Goal: Task Accomplishment & Management: Use online tool/utility

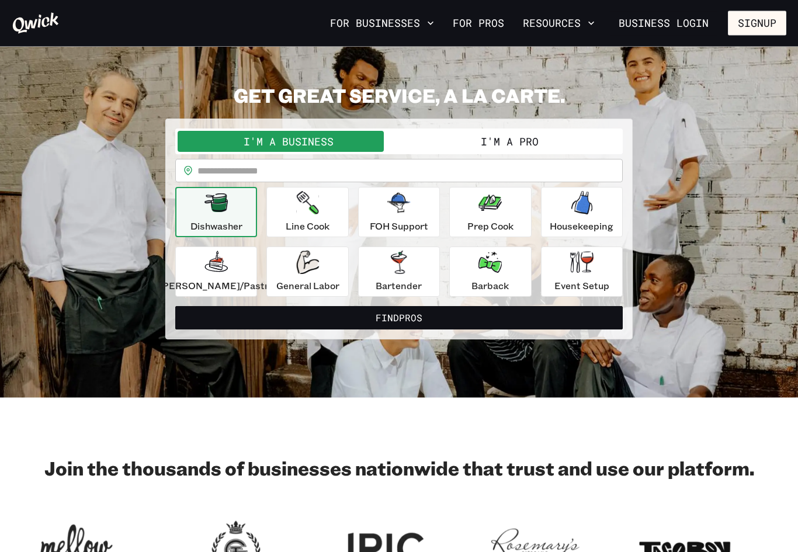
scroll to position [22, 0]
click at [572, 279] on p "Event Setup" at bounding box center [581, 286] width 55 height 14
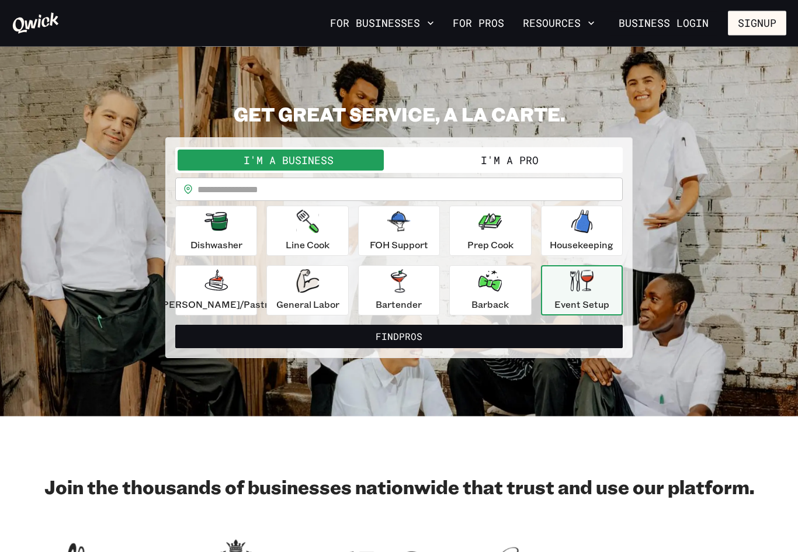
scroll to position [0, 0]
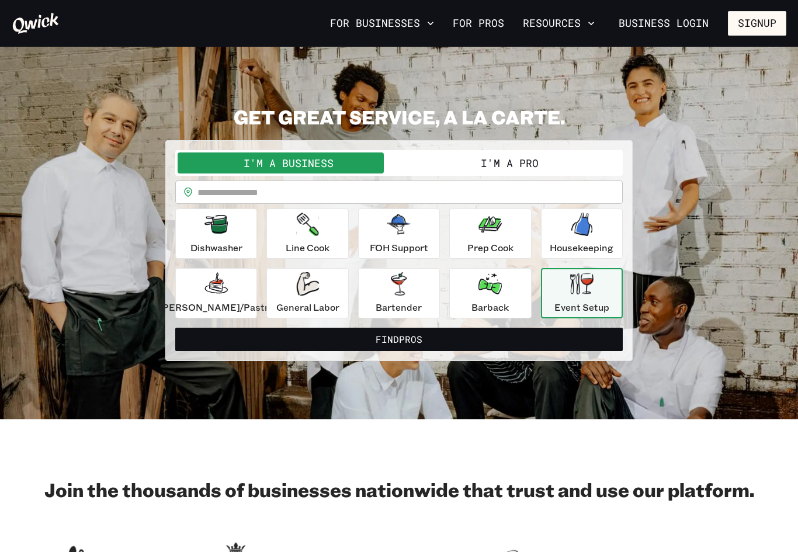
click at [569, 170] on button "I'm a Pro" at bounding box center [509, 162] width 221 height 21
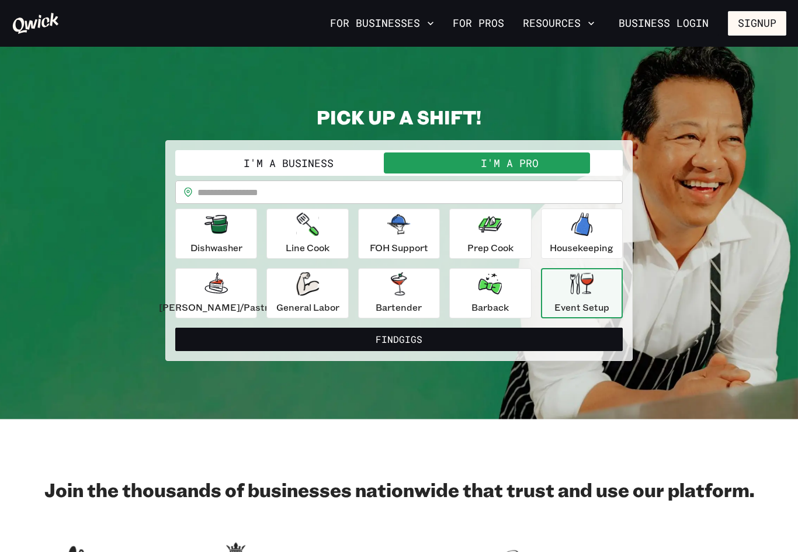
click at [581, 338] on button "Find Gigs" at bounding box center [398, 339] width 447 height 23
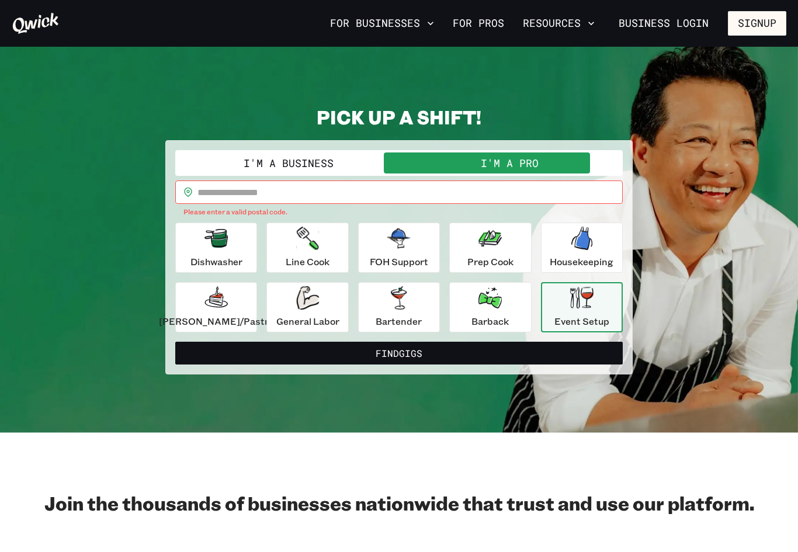
click at [585, 192] on input "text" at bounding box center [409, 191] width 425 height 23
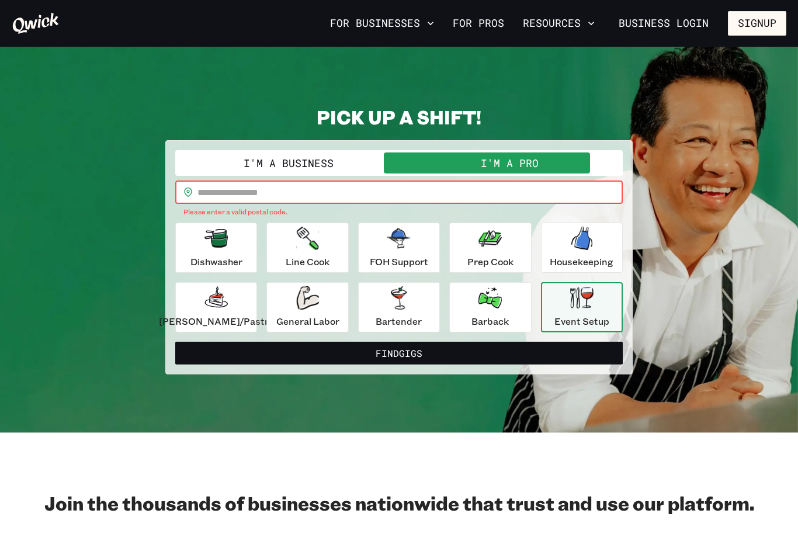
type input "*****"
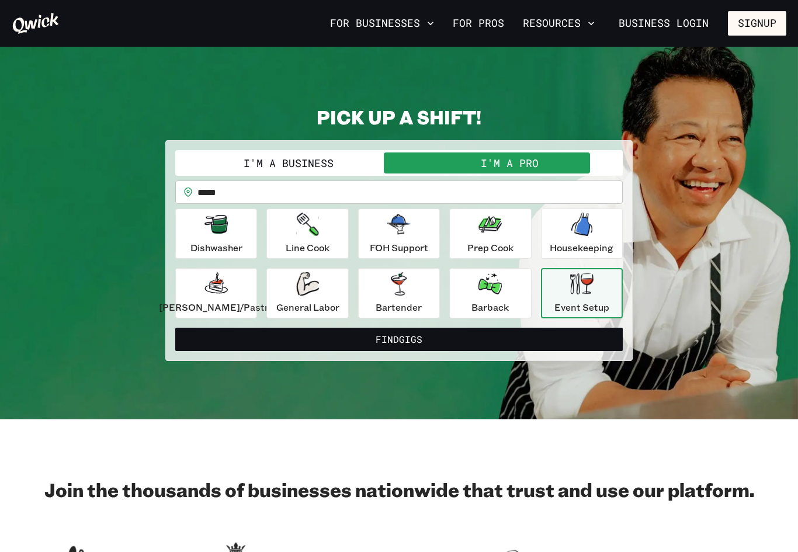
click at [584, 341] on button "Find Gigs" at bounding box center [398, 339] width 447 height 23
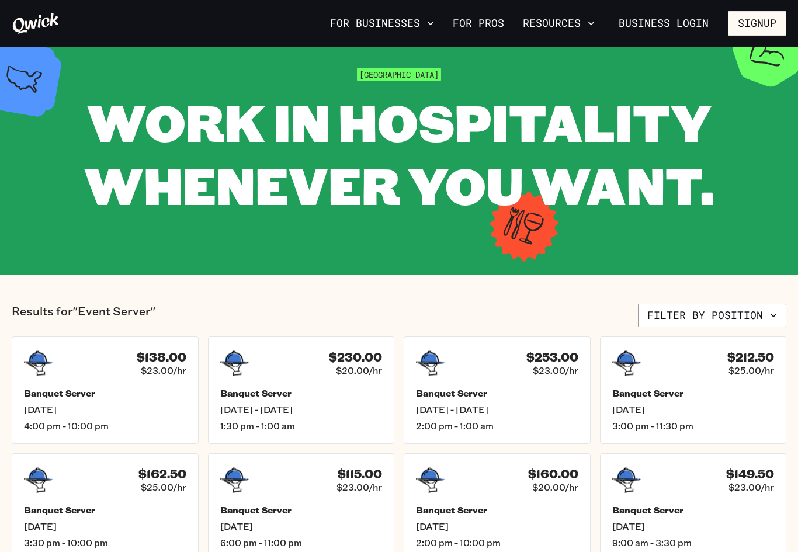
scroll to position [34, 0]
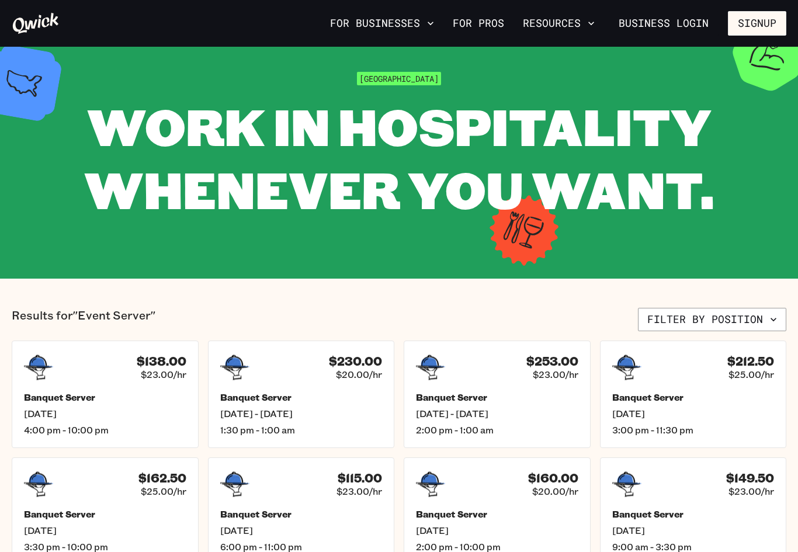
click at [756, 314] on button "Filter by position" at bounding box center [712, 319] width 148 height 23
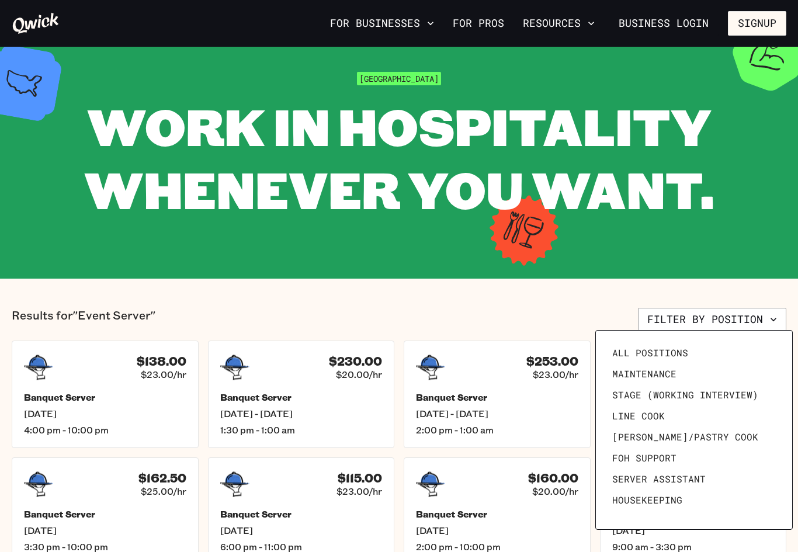
click at [648, 455] on span "FOH Support" at bounding box center [644, 458] width 64 height 12
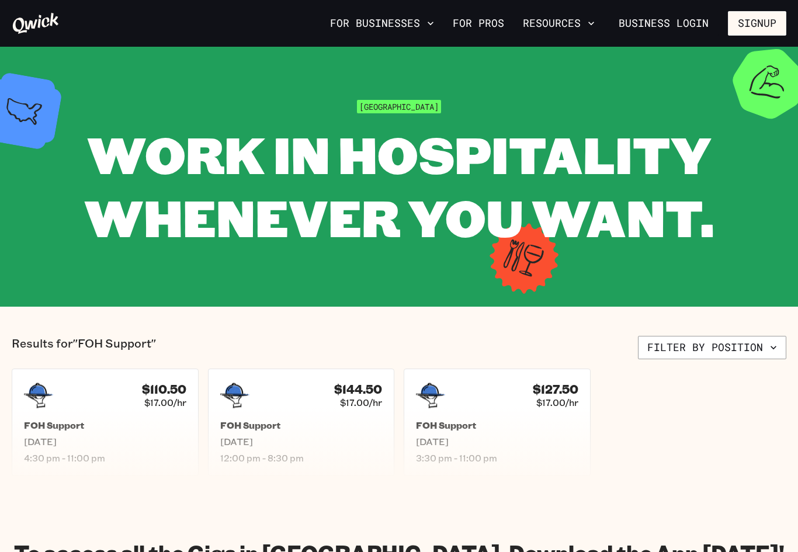
scroll to position [9, 0]
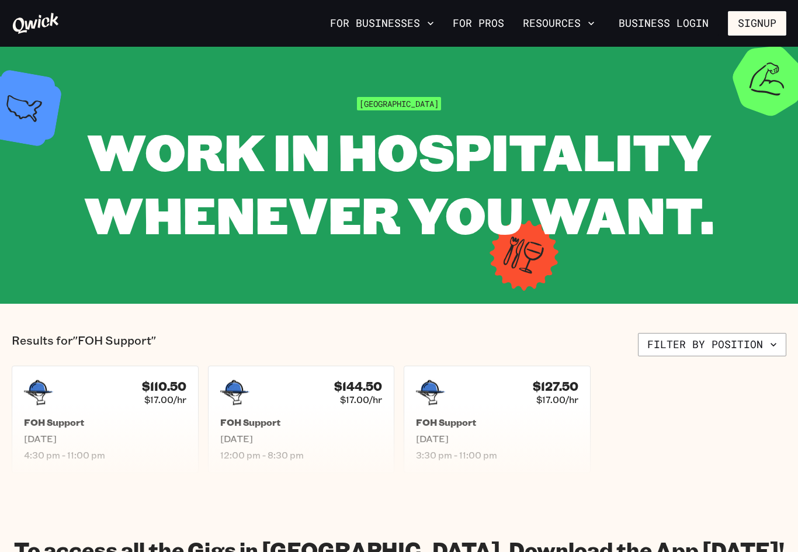
click at [689, 339] on button "Filter by position" at bounding box center [712, 344] width 148 height 23
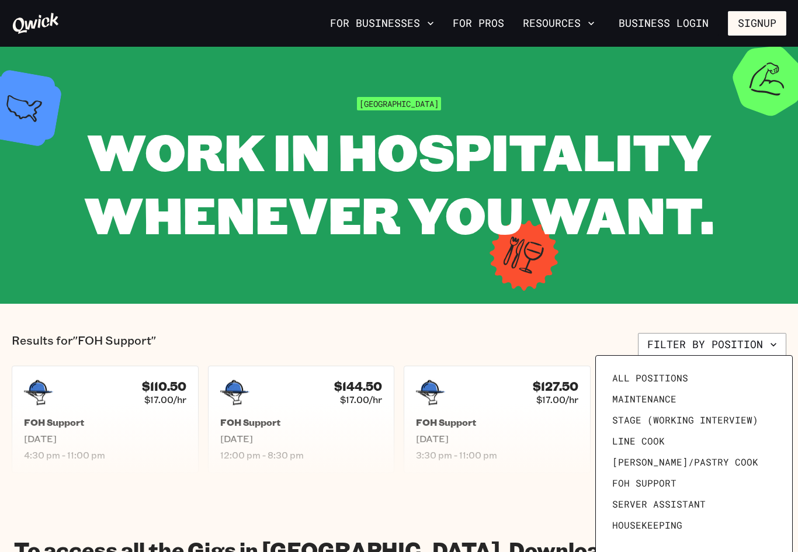
click at [632, 421] on span "Stage (working interview)" at bounding box center [685, 420] width 146 height 12
